Goal: Browse casually: Explore the website without a specific task or goal

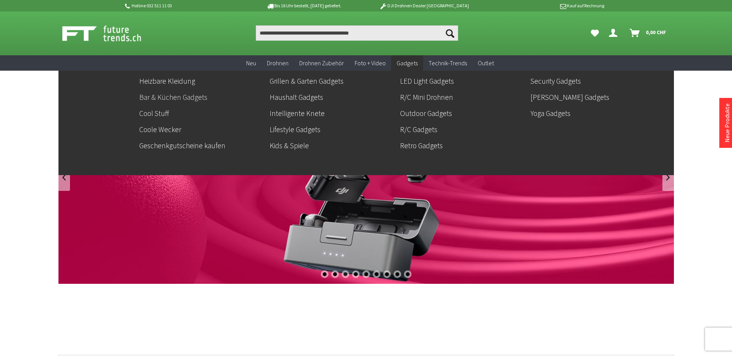
click at [168, 97] on link "Bar & Küchen Gadgets" at bounding box center [201, 97] width 124 height 13
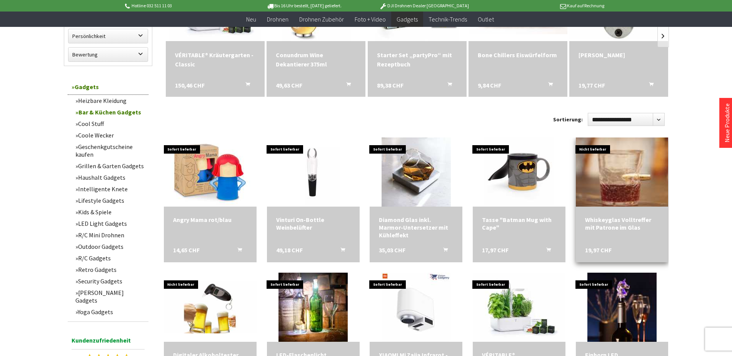
scroll to position [196, 0]
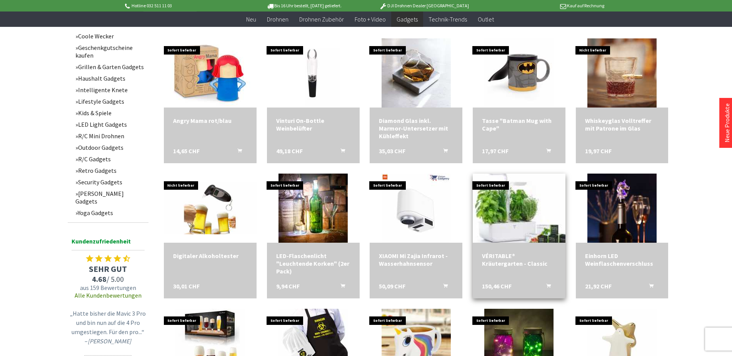
scroll to position [314, 0]
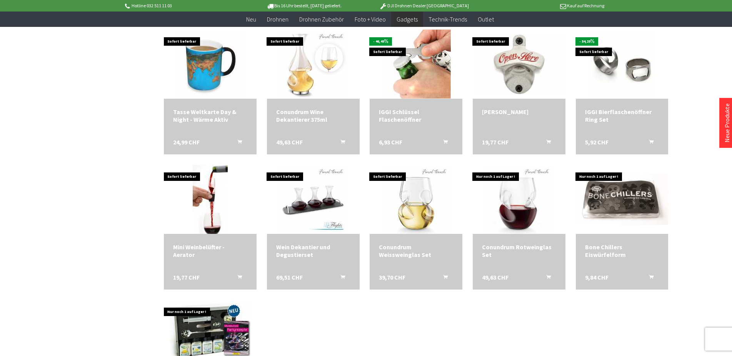
scroll to position [1137, 0]
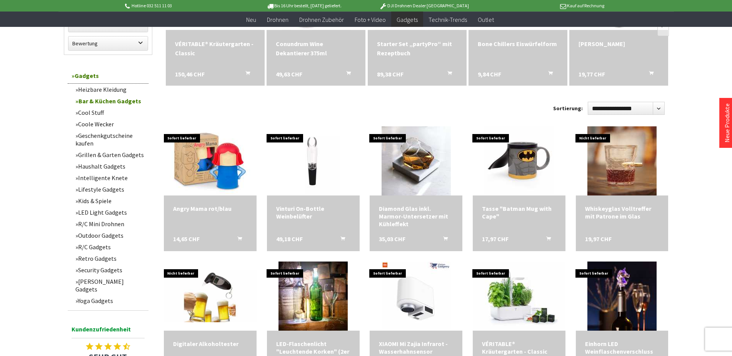
scroll to position [196, 0]
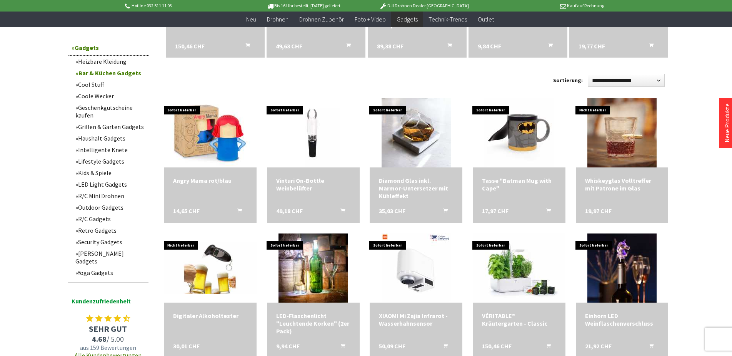
click at [110, 208] on link "Outdoor Gadgets" at bounding box center [110, 208] width 77 height 12
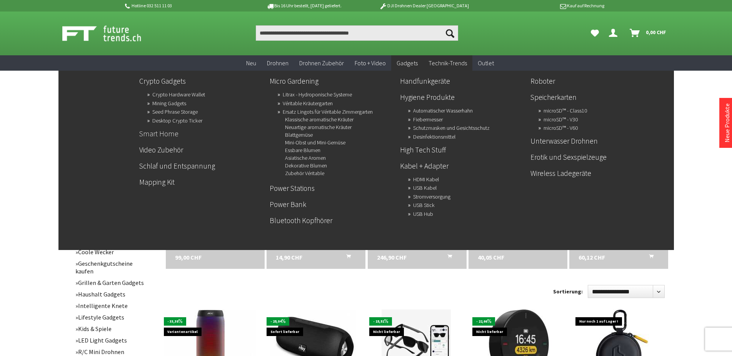
click at [166, 133] on link "Smart Home" at bounding box center [201, 133] width 124 height 13
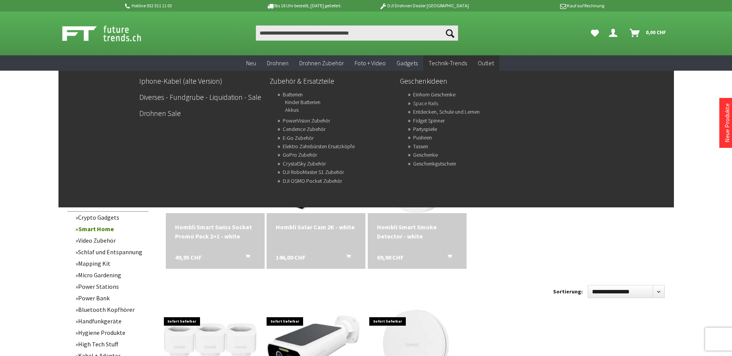
click at [430, 103] on link "Space Rails" at bounding box center [425, 103] width 25 height 11
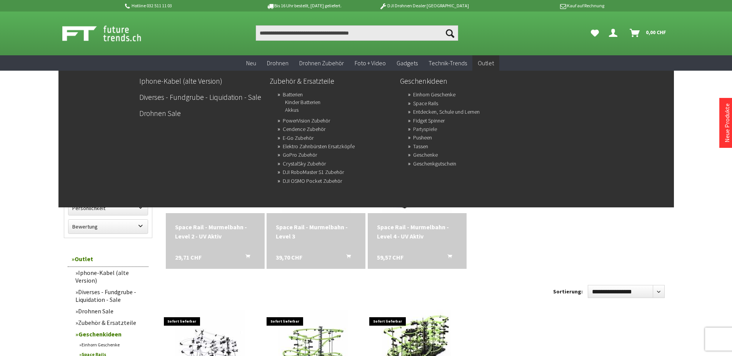
click at [430, 127] on link "Partyspiele" at bounding box center [425, 129] width 24 height 11
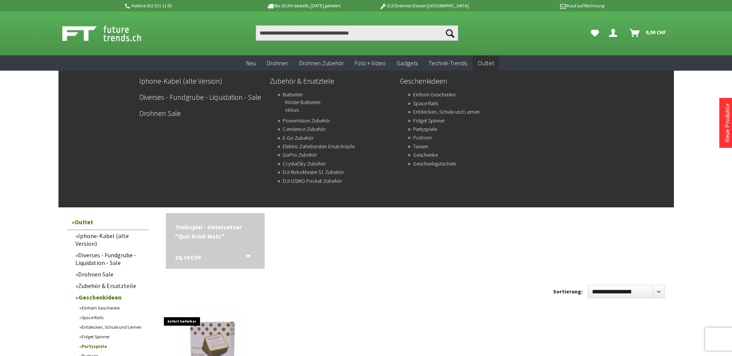
click at [429, 138] on link "Pusheen" at bounding box center [422, 137] width 19 height 11
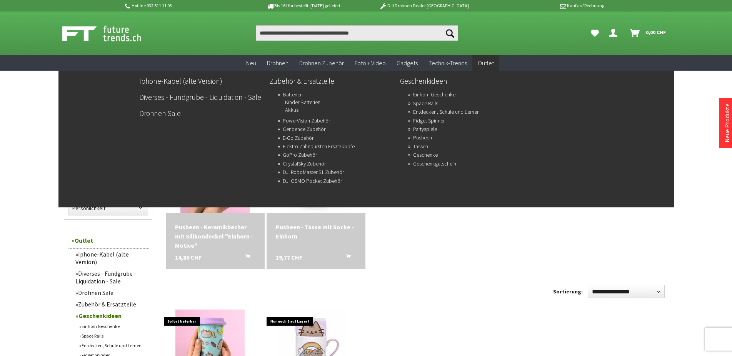
click at [422, 146] on link "Tassen" at bounding box center [420, 146] width 15 height 11
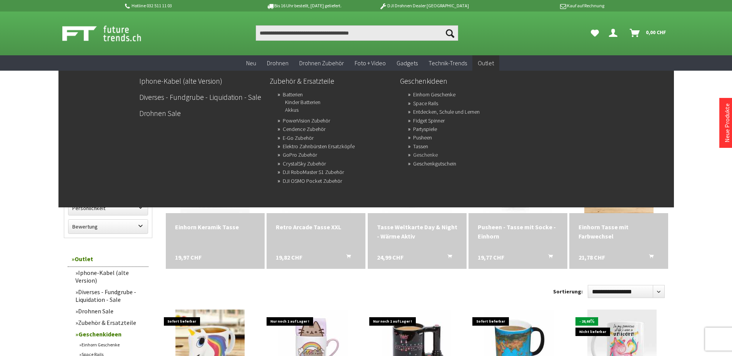
click at [429, 153] on link "Geschenke" at bounding box center [425, 155] width 25 height 11
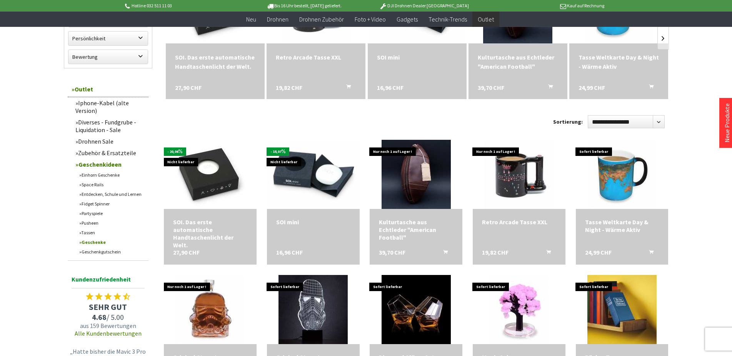
scroll to position [157, 0]
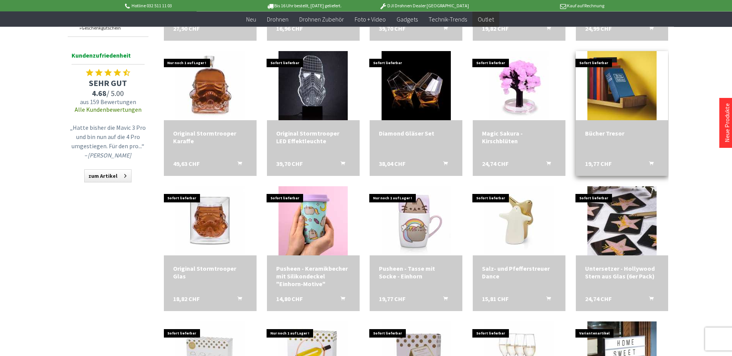
scroll to position [392, 0]
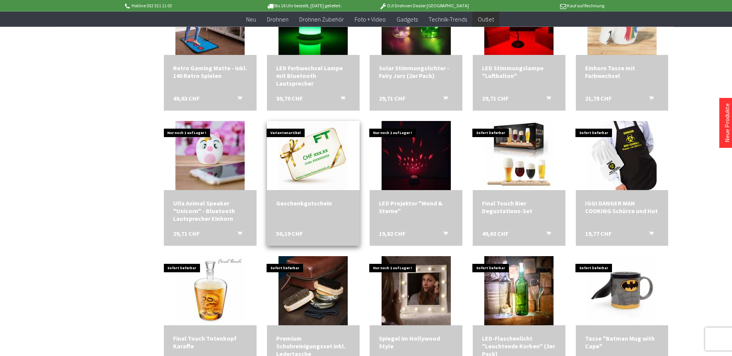
scroll to position [863, 0]
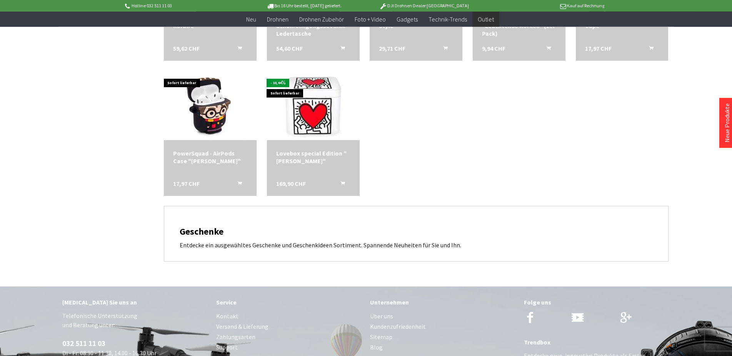
scroll to position [1216, 0]
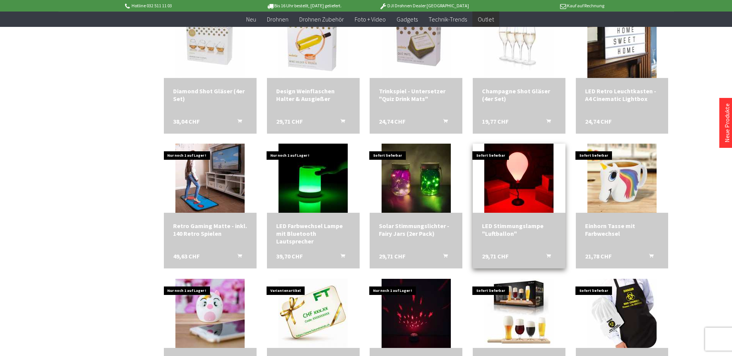
scroll to position [706, 0]
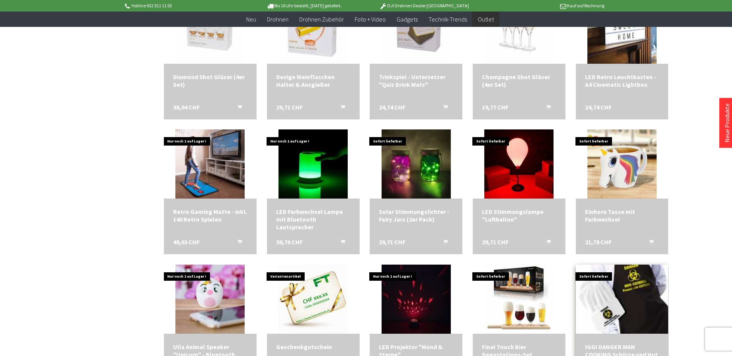
click at [637, 271] on img at bounding box center [621, 299] width 97 height 97
